Goal: Information Seeking & Learning: Learn about a topic

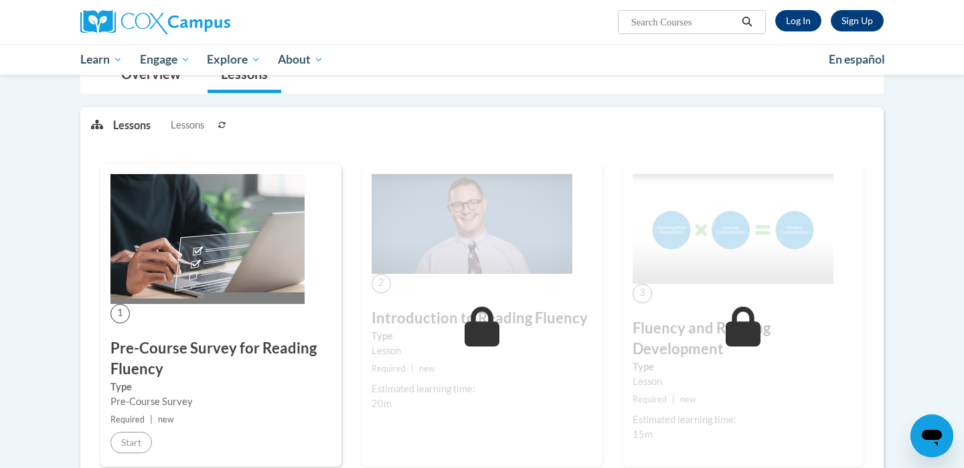
scroll to position [144, 0]
click at [814, 13] on link "Log In" at bounding box center [798, 20] width 46 height 21
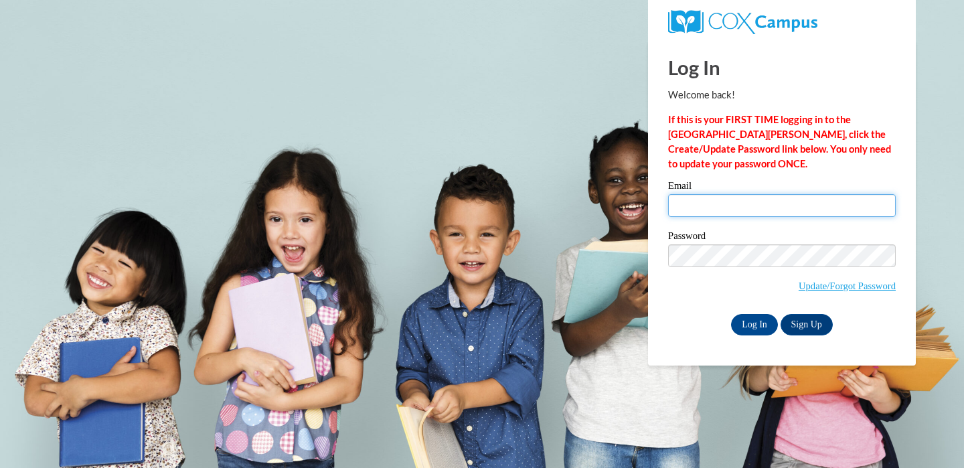
click at [711, 213] on input "Email" at bounding box center [781, 205] width 227 height 23
type input "oelerichc@ripon.k12.wi.us"
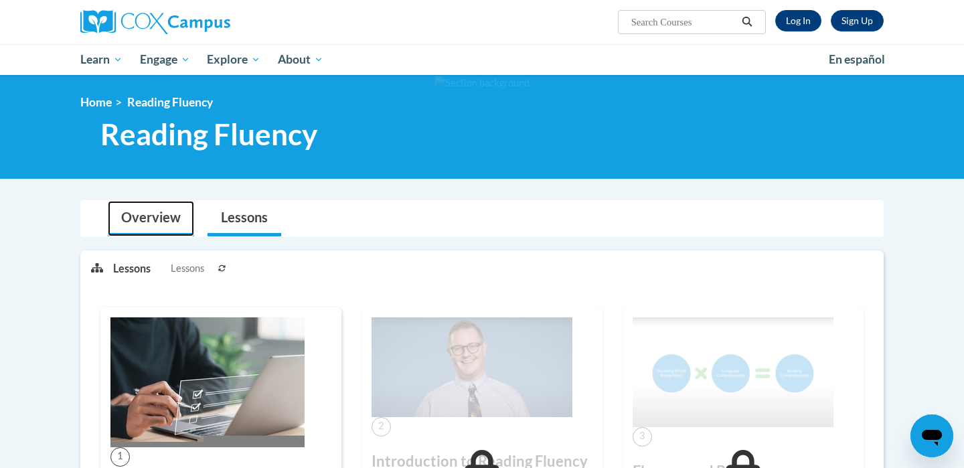
click at [169, 214] on link "Overview" at bounding box center [151, 218] width 86 height 35
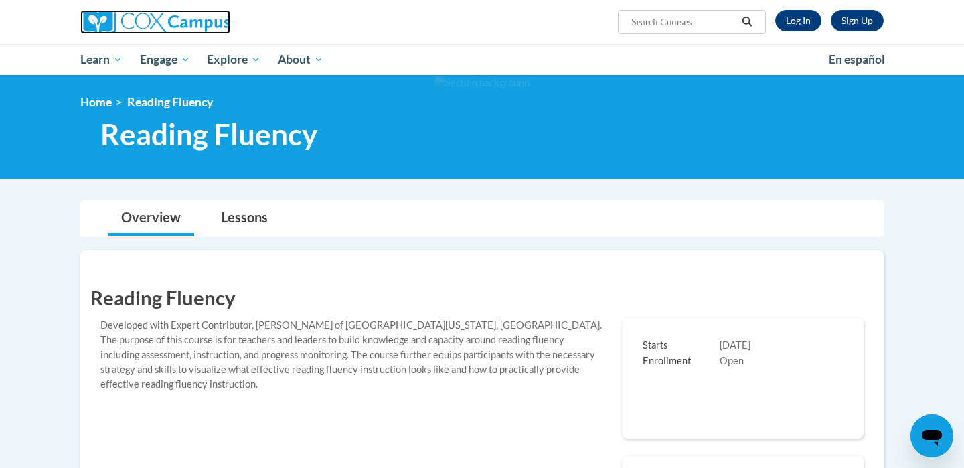
click at [134, 21] on img at bounding box center [155, 22] width 150 height 24
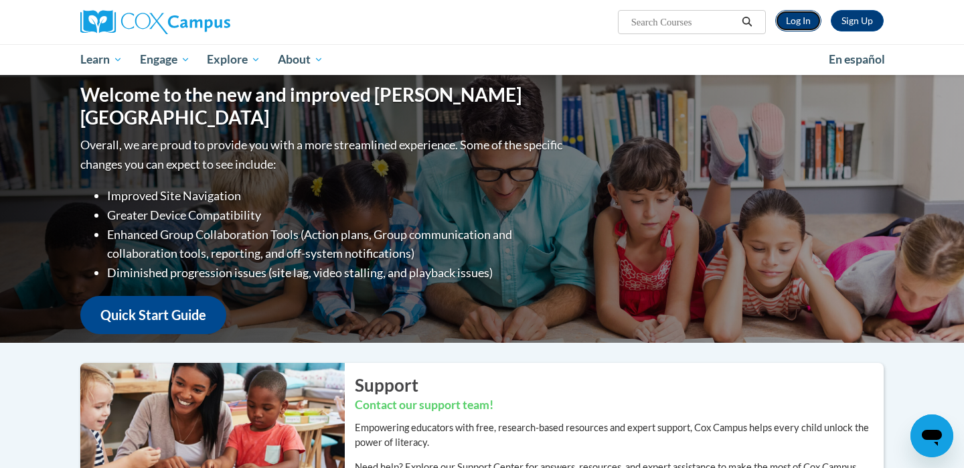
click at [803, 25] on link "Log In" at bounding box center [798, 20] width 46 height 21
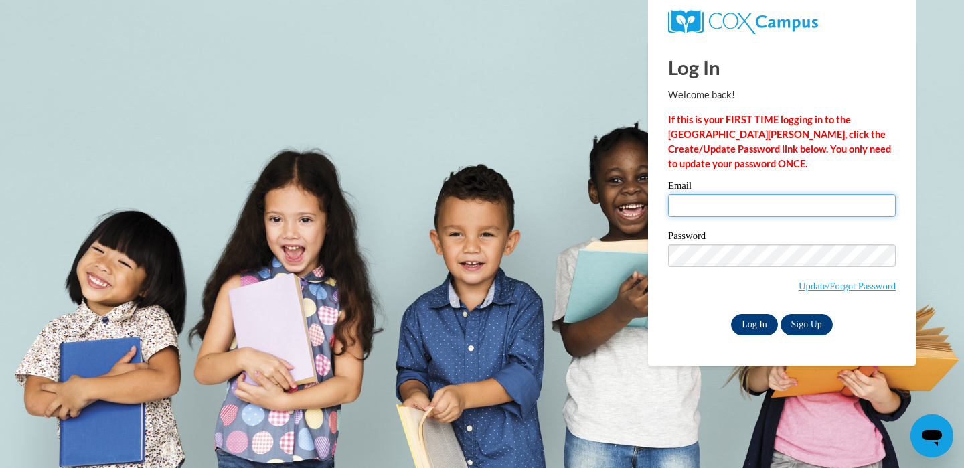
type input "oelerichc@ripon.k12.wi.us"
click at [750, 320] on input "Log In" at bounding box center [754, 324] width 47 height 21
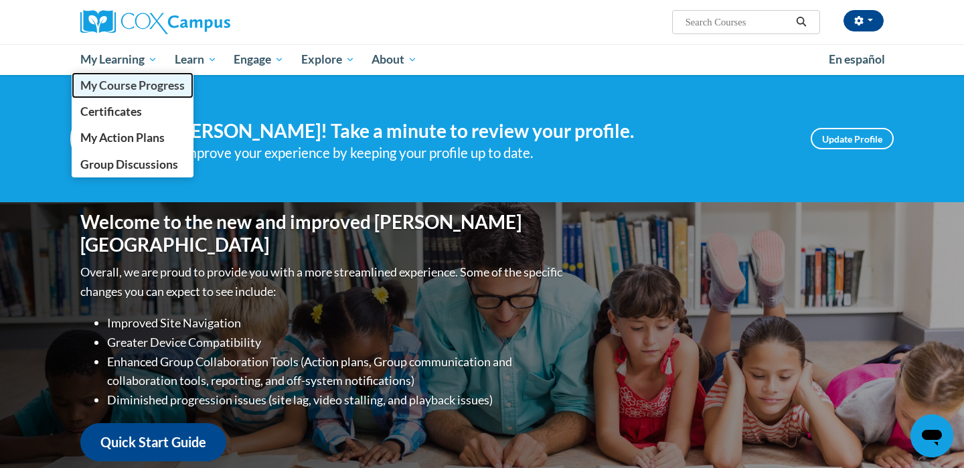
click at [141, 82] on span "My Course Progress" at bounding box center [132, 85] width 104 height 14
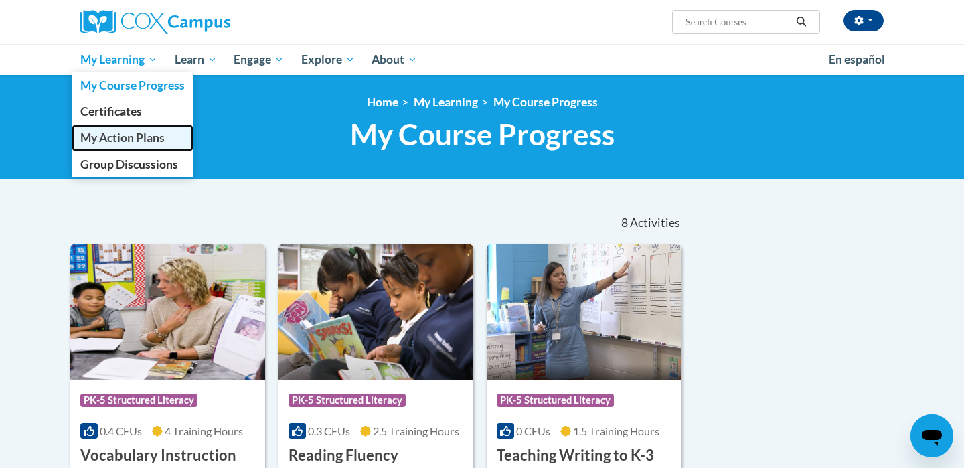
click at [140, 130] on link "My Action Plans" at bounding box center [133, 137] width 122 height 26
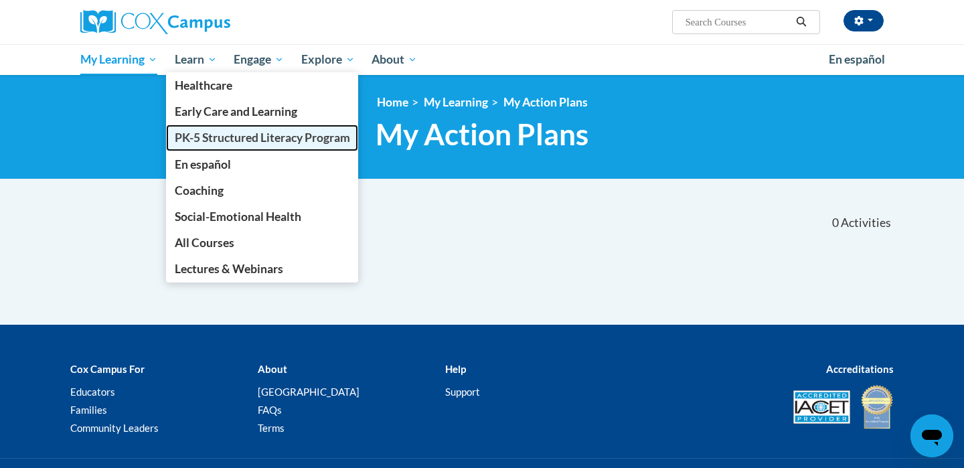
click at [195, 130] on span "PK-5 Structured Literacy Program" at bounding box center [262, 137] width 175 height 14
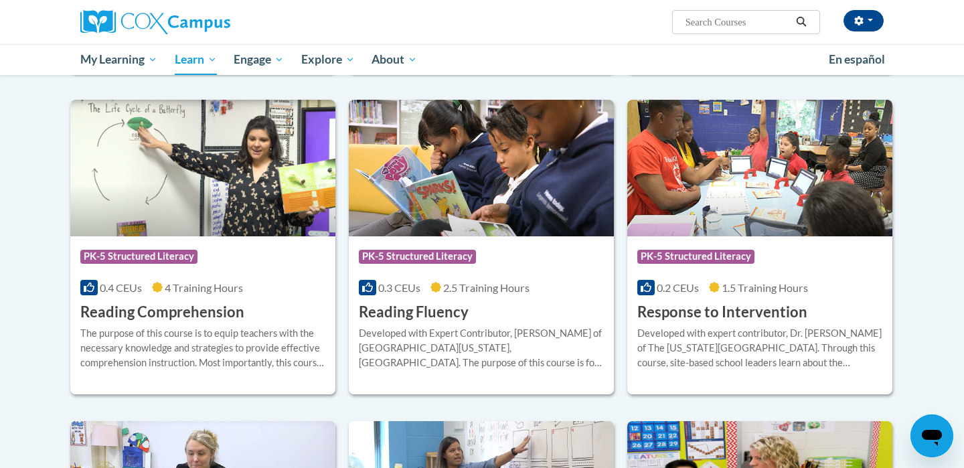
scroll to position [1105, 0]
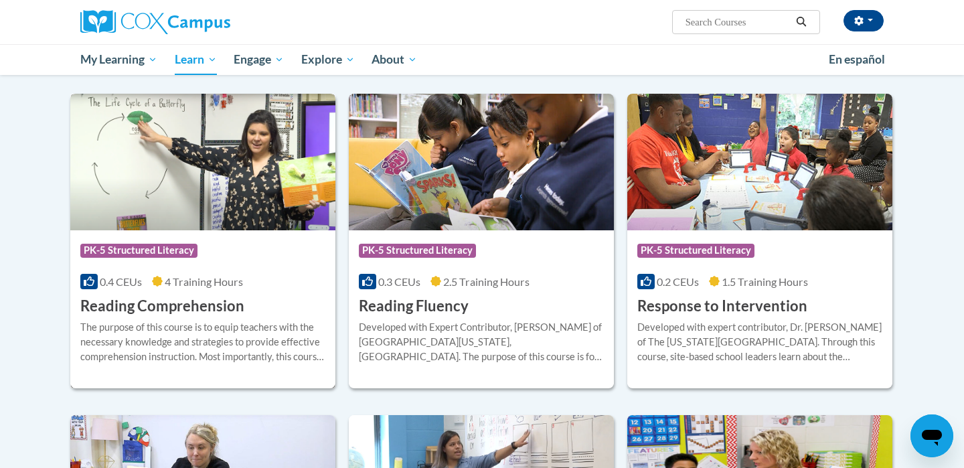
click at [188, 329] on div "The purpose of this course is to equip teachers with the necessary knowledge an…" at bounding box center [202, 342] width 245 height 44
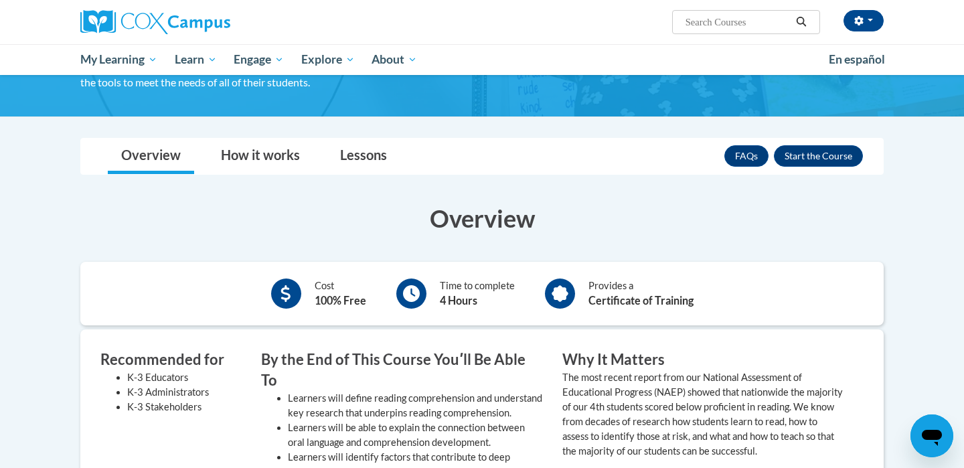
scroll to position [139, 0]
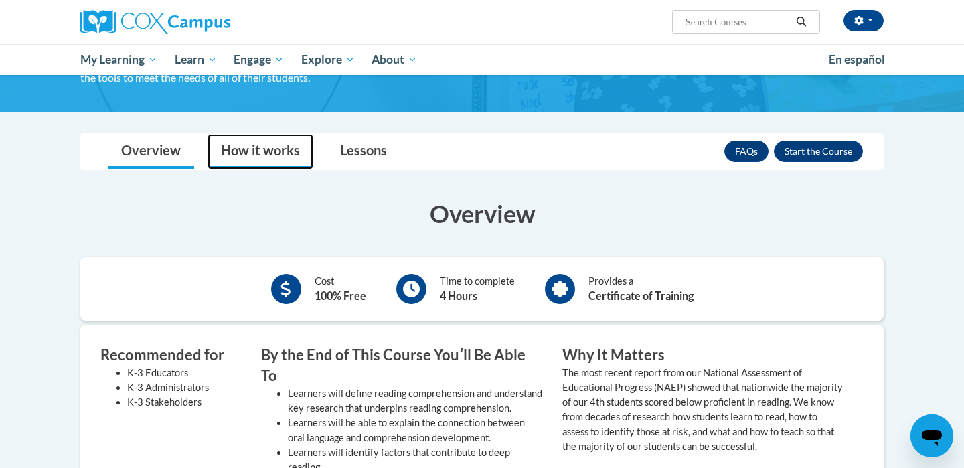
click at [285, 147] on link "How it works" at bounding box center [260, 151] width 106 height 35
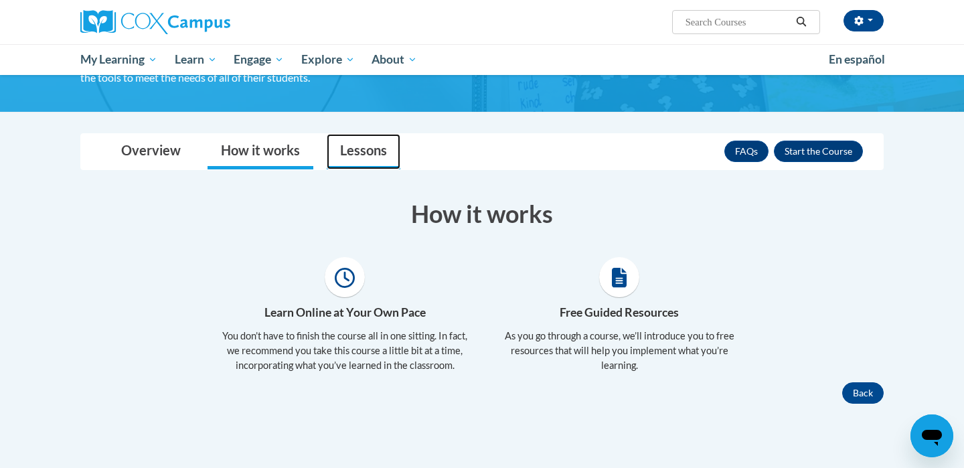
click at [380, 152] on link "Lessons" at bounding box center [364, 151] width 74 height 35
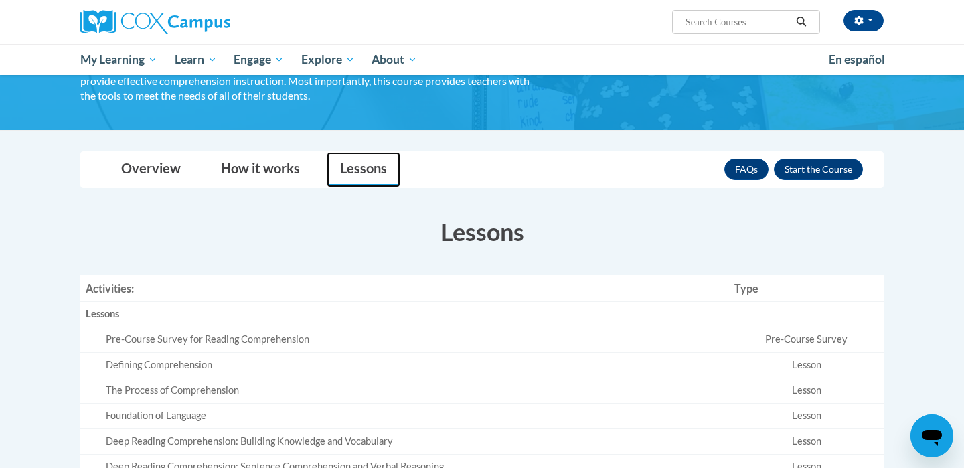
scroll to position [97, 0]
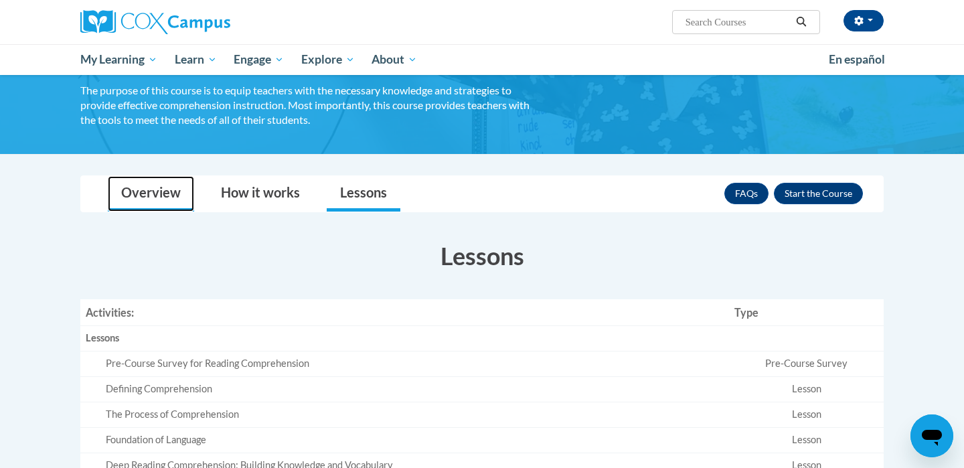
click at [130, 210] on link "Overview" at bounding box center [151, 193] width 86 height 35
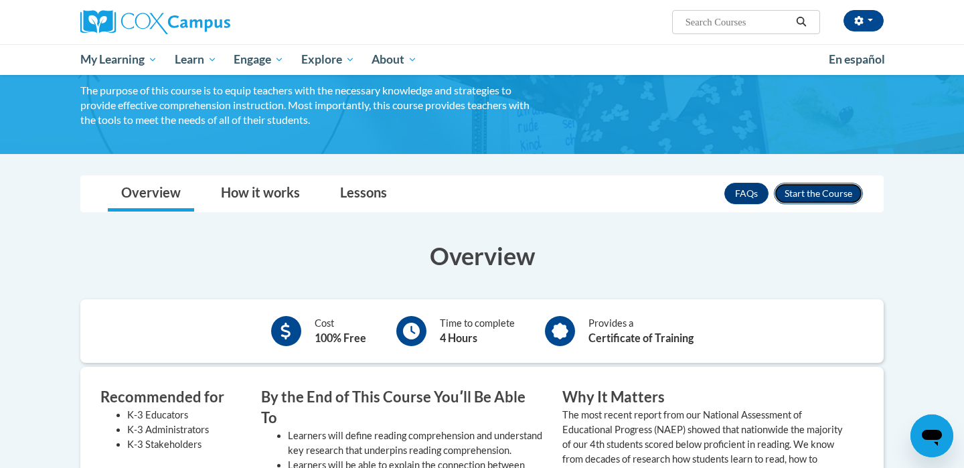
click at [812, 191] on button "Enroll" at bounding box center [817, 193] width 89 height 21
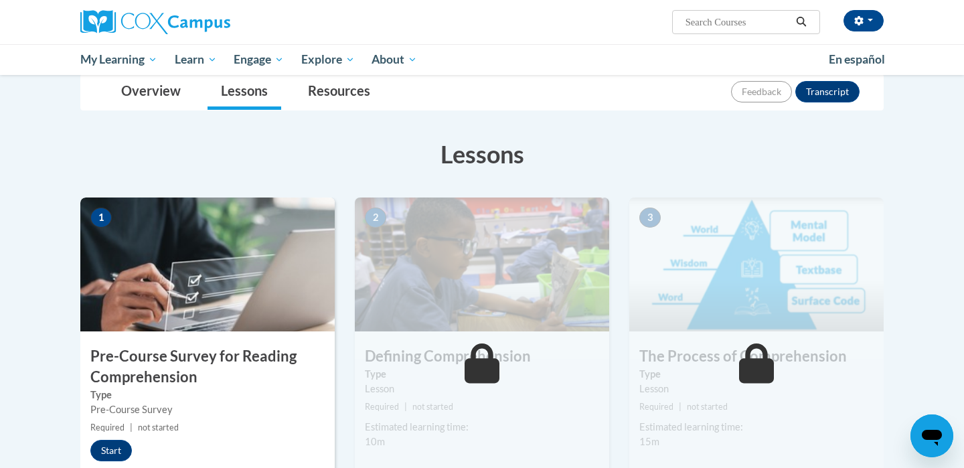
scroll to position [153, 0]
